Goal: Navigation & Orientation: Go to known website

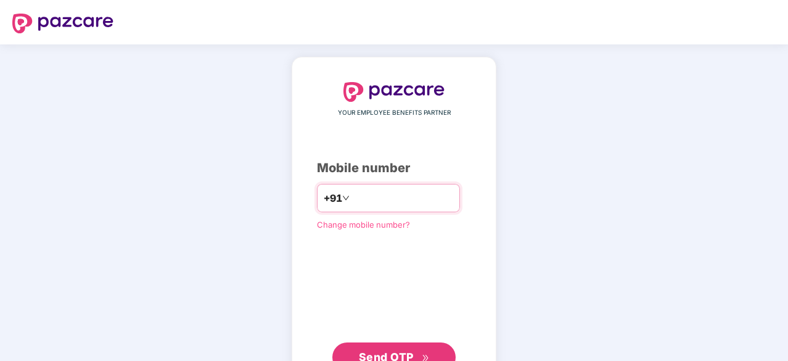
type input "**********"
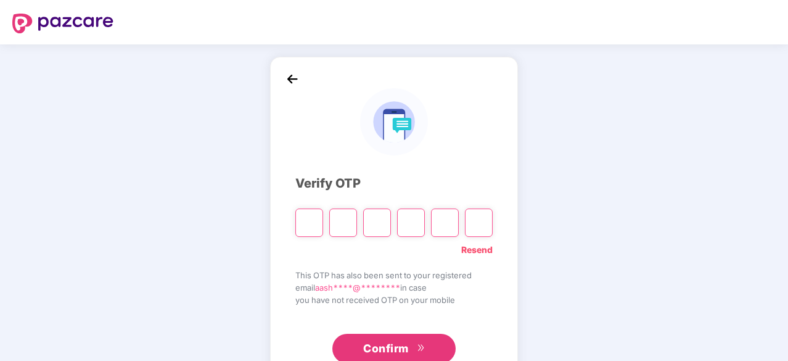
type input "*"
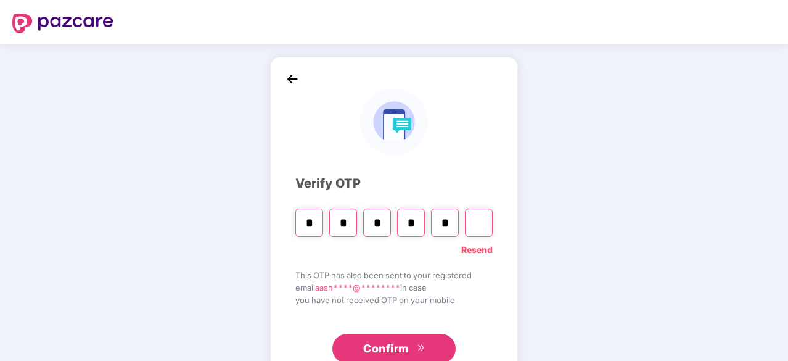
type input "*"
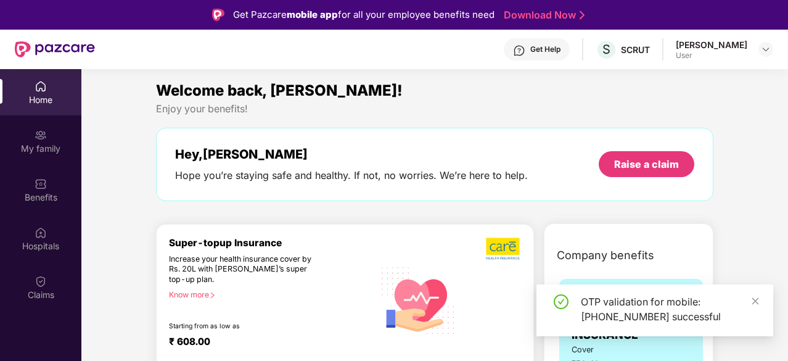
click at [715, 44] on div "Aashish Singh Kushwaha" at bounding box center [712, 45] width 72 height 12
click at [767, 52] on img at bounding box center [766, 49] width 10 height 10
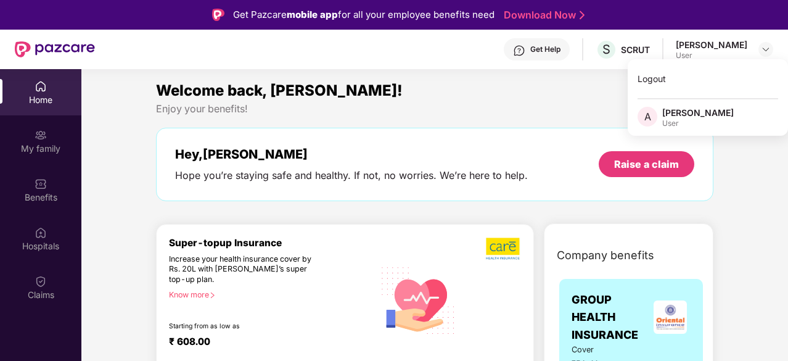
click at [549, 83] on div "Welcome back, Aashish Singh!" at bounding box center [435, 90] width 558 height 23
